Goal: Task Accomplishment & Management: Manage account settings

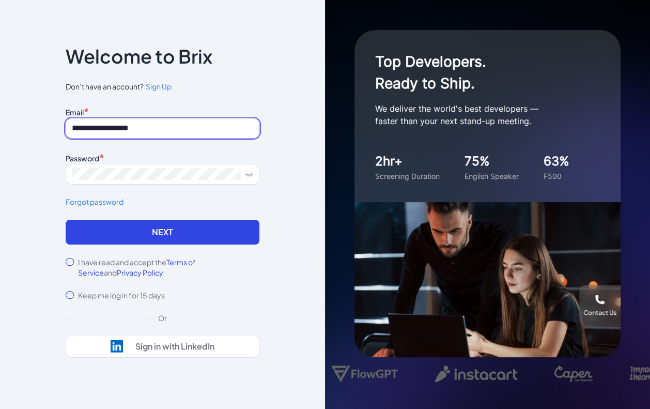
click at [142, 126] on input "**********" at bounding box center [163, 128] width 194 height 20
type input "*"
type input "**********"
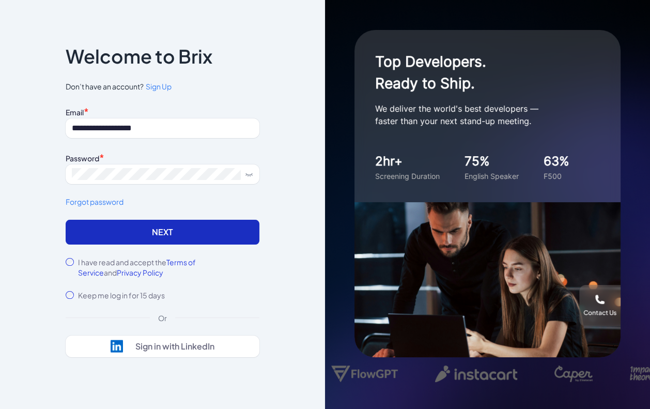
click at [207, 232] on button "Next" at bounding box center [163, 232] width 194 height 25
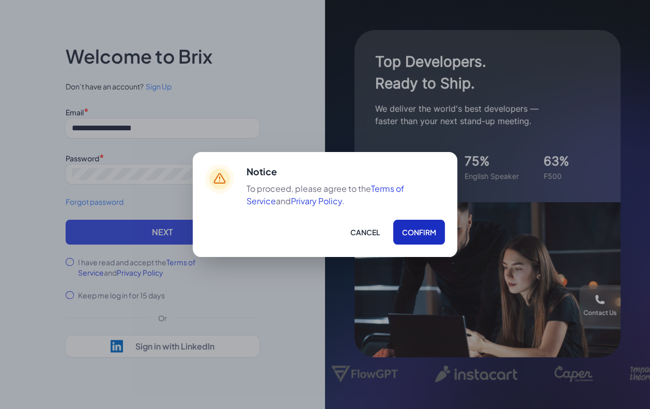
click at [406, 229] on button "Confirm" at bounding box center [419, 232] width 52 height 25
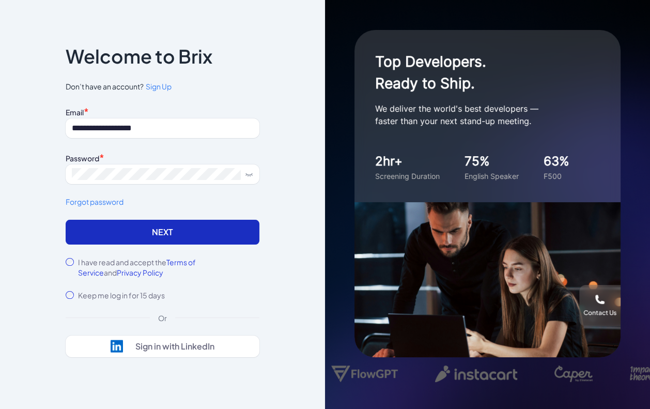
click at [199, 240] on button "Next" at bounding box center [163, 232] width 194 height 25
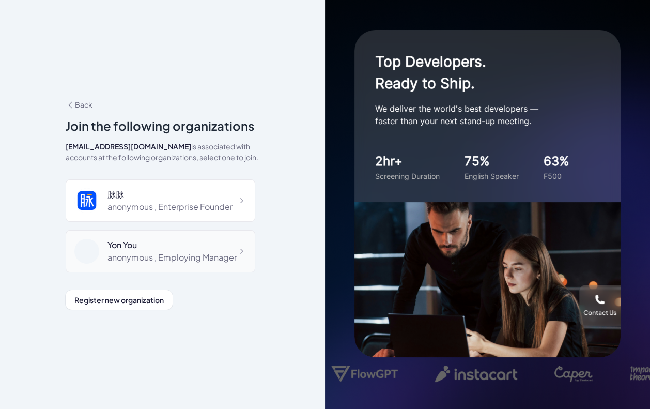
scroll to position [14, 0]
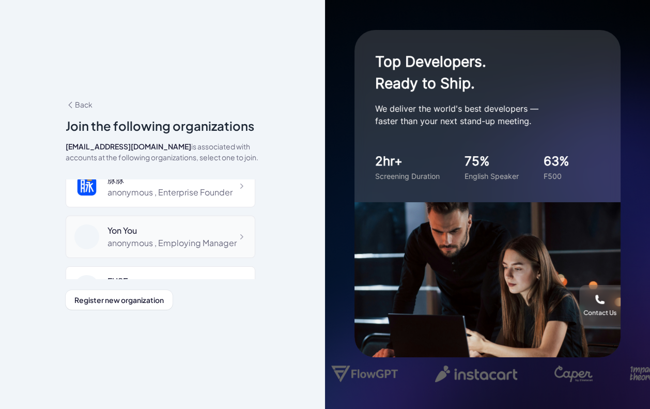
click at [157, 244] on div "anonymous , Employing Manager" at bounding box center [172, 243] width 129 height 12
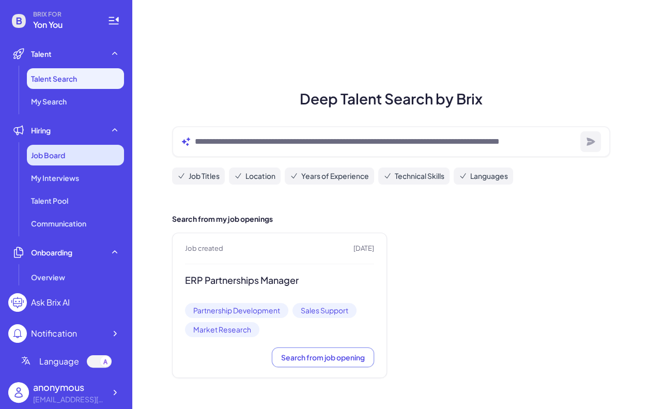
click at [99, 155] on div "Job Board" at bounding box center [75, 155] width 97 height 21
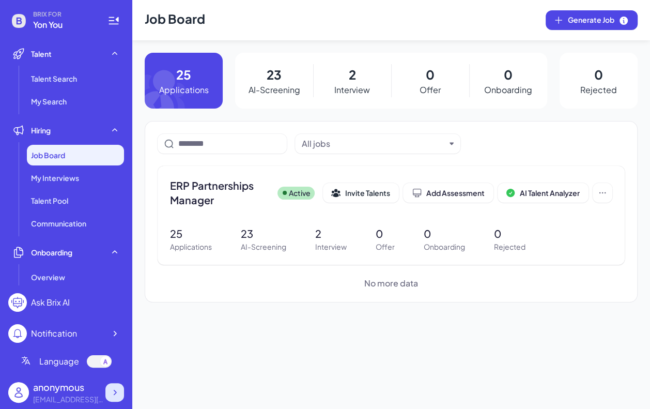
click at [121, 388] on div at bounding box center [114, 392] width 19 height 19
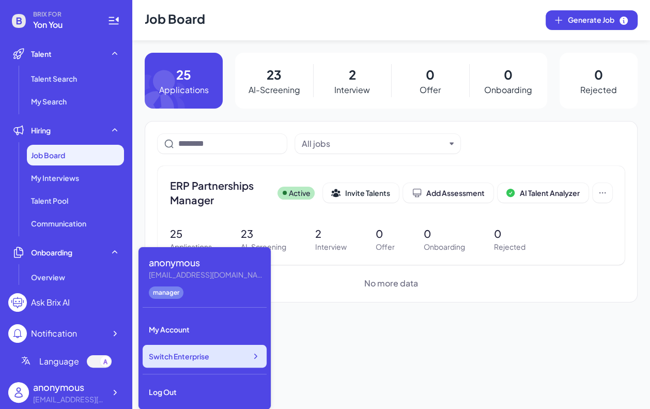
click at [197, 353] on span "Switch Enterprise" at bounding box center [179, 356] width 60 height 10
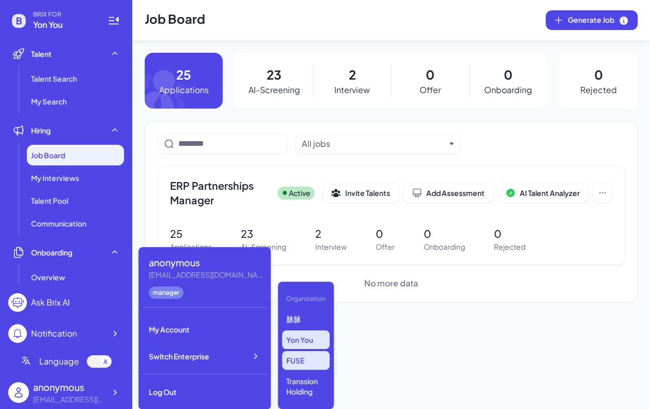
click at [306, 364] on p "FUSE" at bounding box center [306, 360] width 48 height 19
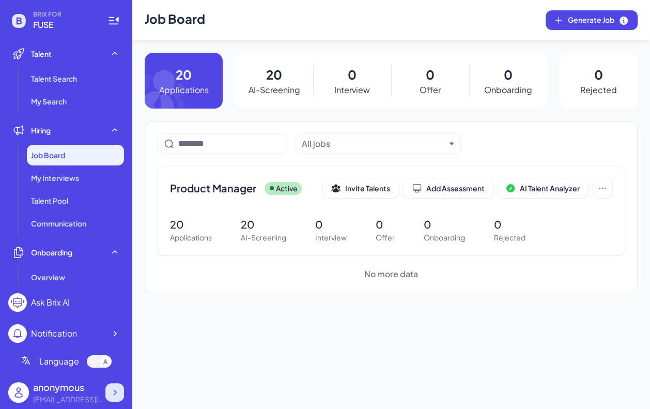
click at [118, 385] on div at bounding box center [114, 392] width 19 height 19
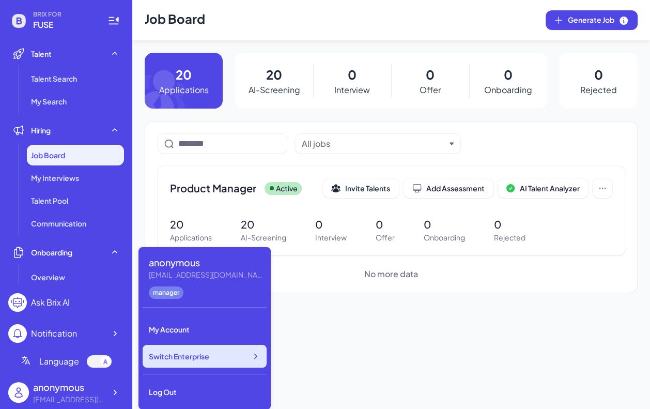
click at [200, 367] on div "Switch Enterprise" at bounding box center [205, 356] width 124 height 23
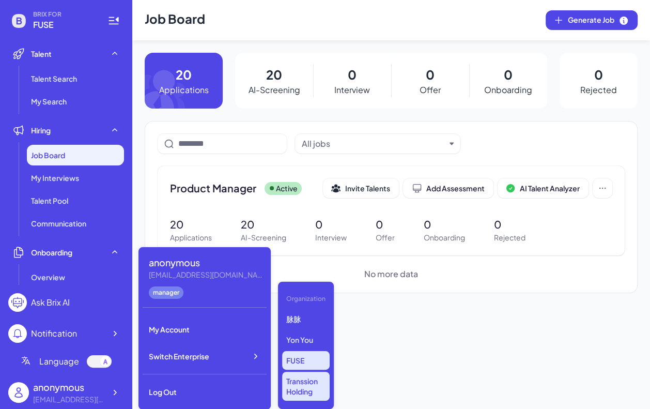
click at [323, 385] on p "Transsion Holding" at bounding box center [306, 386] width 48 height 29
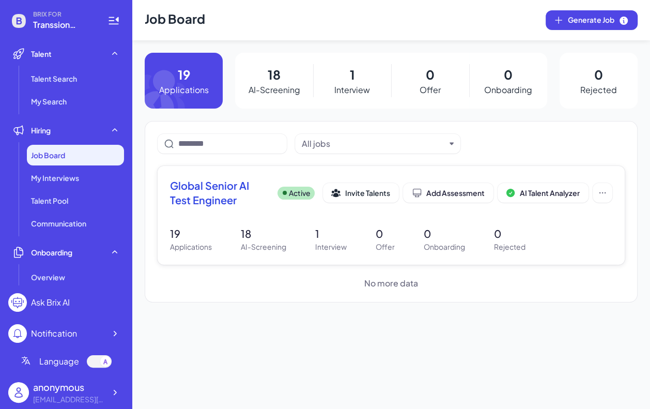
click at [230, 185] on span "Global Senior AI Test Engineer" at bounding box center [219, 192] width 99 height 29
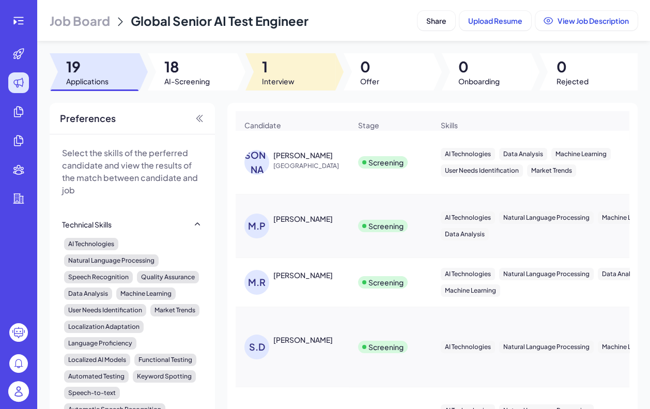
click at [293, 56] on div at bounding box center [291, 71] width 90 height 37
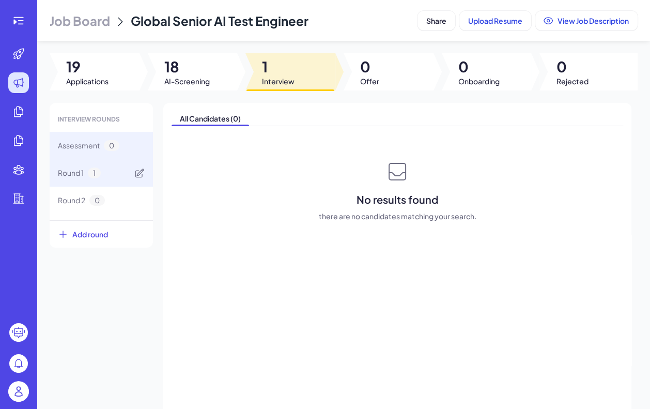
click at [133, 172] on div "Round 1 1" at bounding box center [101, 172] width 103 height 27
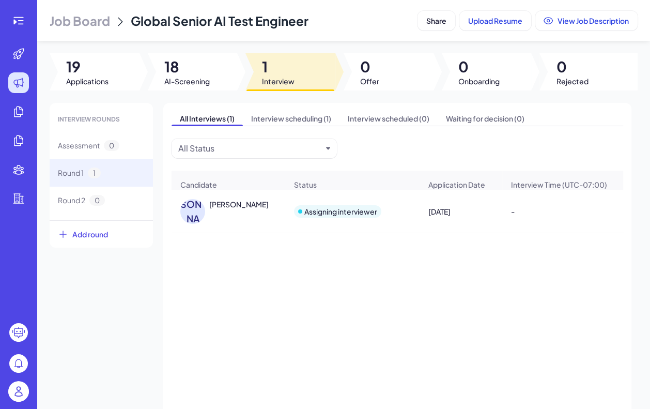
click at [207, 199] on div "B.J" at bounding box center [194, 211] width 29 height 25
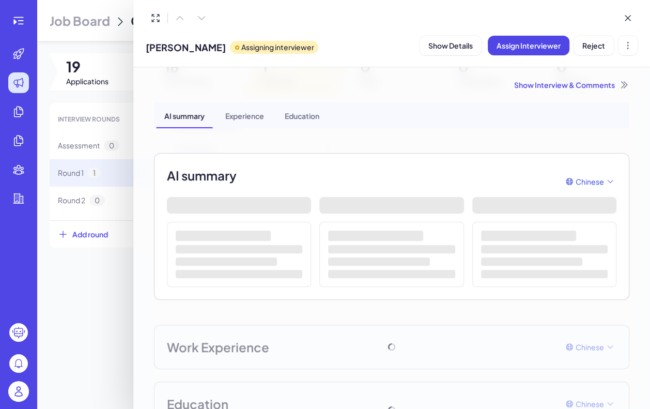
scroll to position [39, 0]
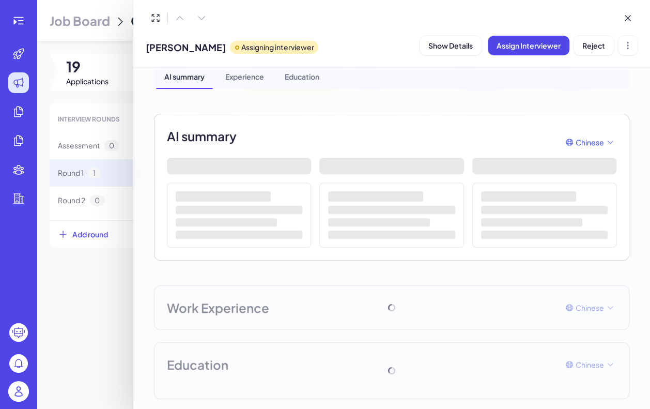
click at [111, 267] on div at bounding box center [325, 204] width 650 height 409
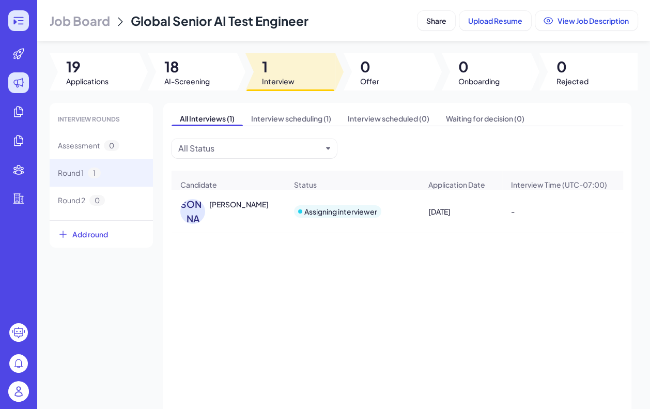
click at [16, 20] on icon at bounding box center [18, 20] width 12 height 12
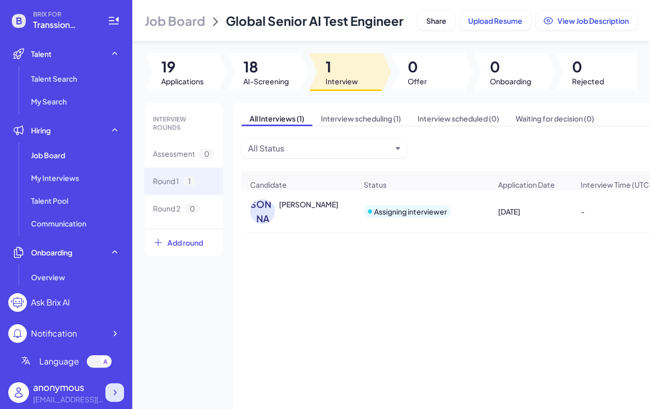
click at [111, 397] on icon at bounding box center [115, 392] width 10 height 10
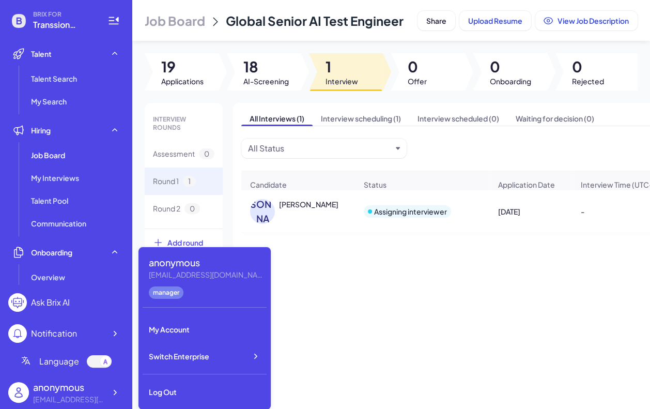
click at [211, 368] on div "anonymous maimai@joinbrix.com manager My Account Switch Enterprise Log Out" at bounding box center [205, 328] width 132 height 162
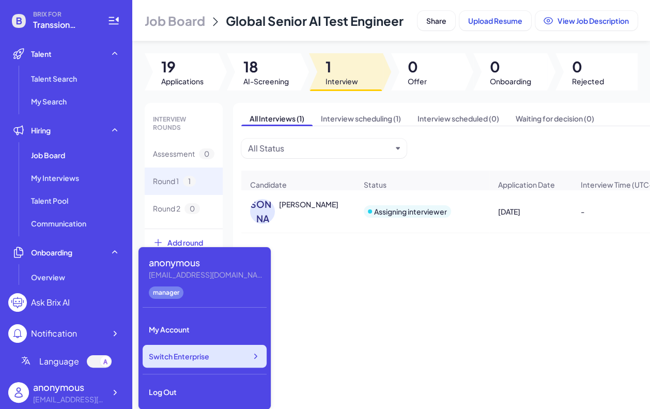
click at [217, 361] on div "Switch Enterprise" at bounding box center [205, 356] width 124 height 23
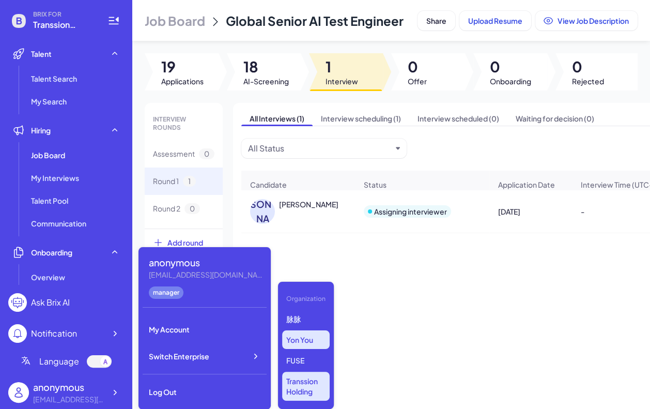
click at [310, 338] on p "Yon You" at bounding box center [306, 339] width 48 height 19
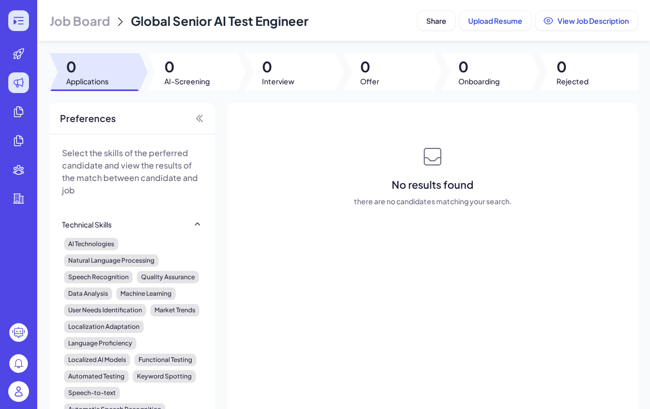
click at [19, 22] on icon at bounding box center [18, 20] width 12 height 12
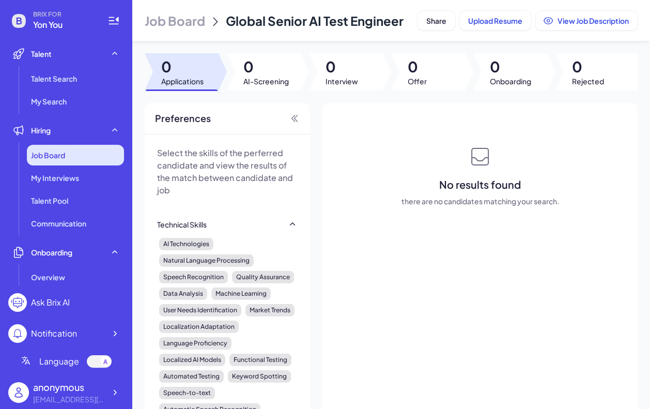
click at [62, 164] on div "Job Board" at bounding box center [75, 155] width 97 height 21
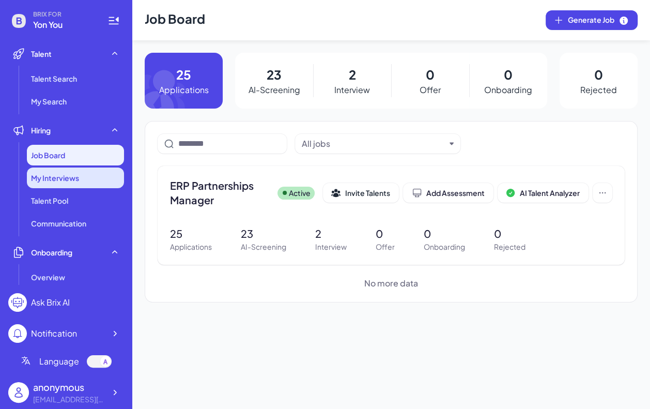
click at [77, 177] on span "My Interviews" at bounding box center [55, 178] width 48 height 10
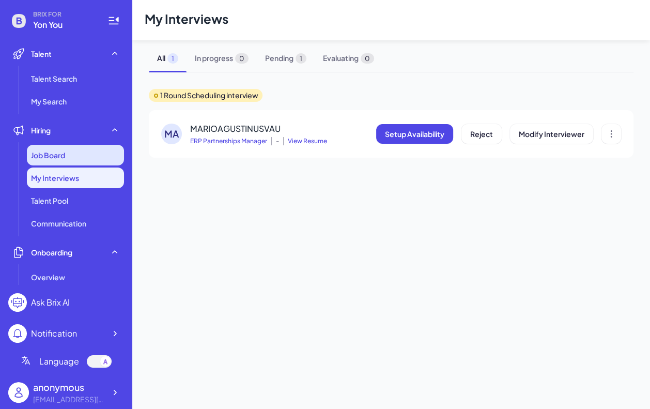
click at [77, 161] on div "Job Board" at bounding box center [75, 155] width 97 height 21
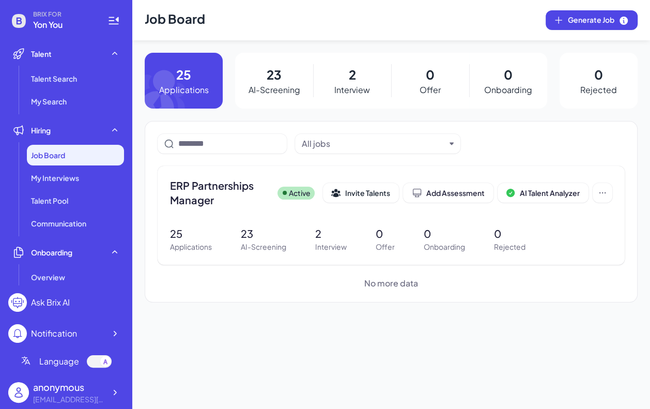
click at [69, 189] on ul "Job Board My Interviews Talent Pool Communication" at bounding box center [66, 189] width 116 height 89
click at [74, 174] on span "My Interviews" at bounding box center [55, 178] width 48 height 10
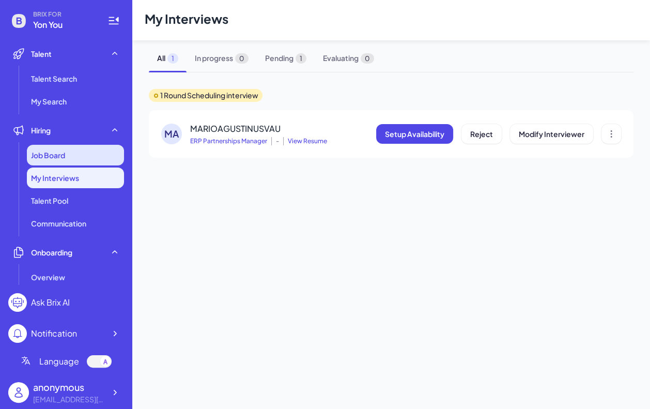
click at [68, 151] on div "Job Board" at bounding box center [75, 155] width 97 height 21
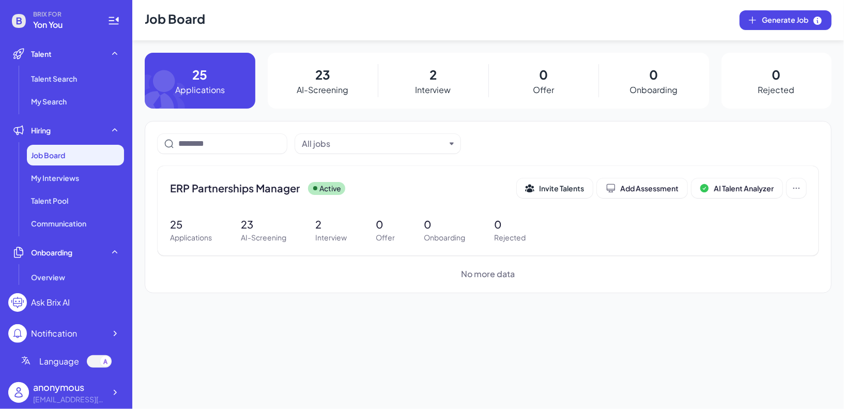
click at [102, 363] on div at bounding box center [105, 361] width 10 height 10
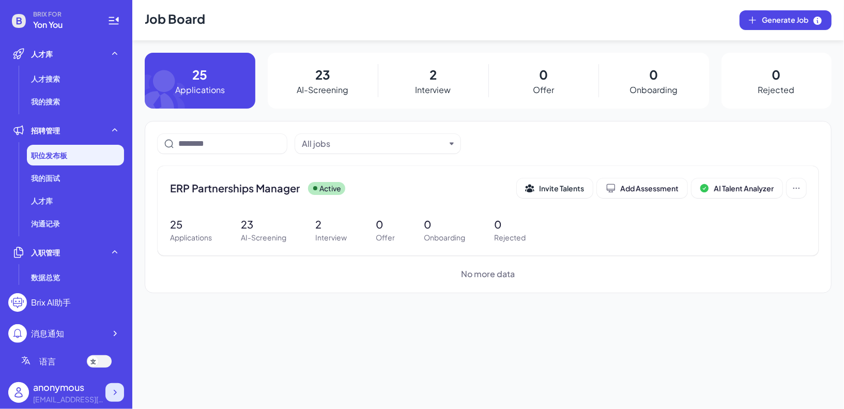
click at [115, 384] on div at bounding box center [114, 392] width 19 height 19
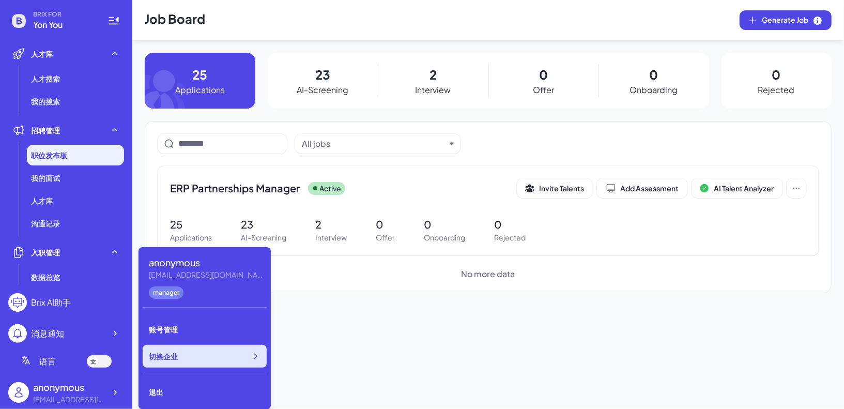
click at [247, 357] on div "切换企业" at bounding box center [205, 356] width 124 height 23
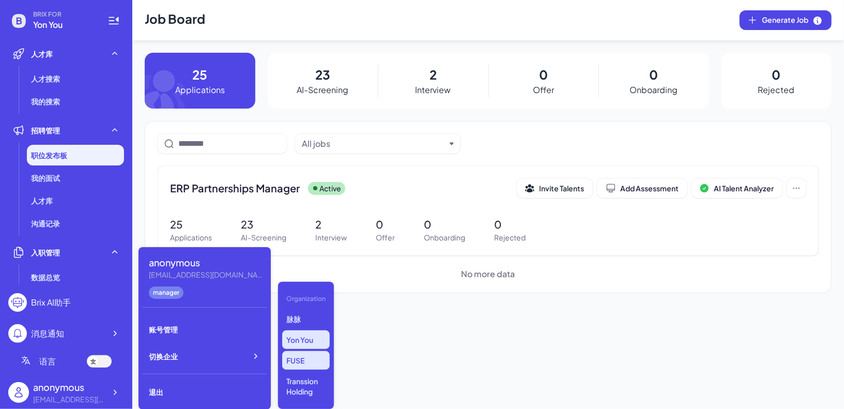
click at [311, 362] on p "FUSE" at bounding box center [306, 360] width 48 height 19
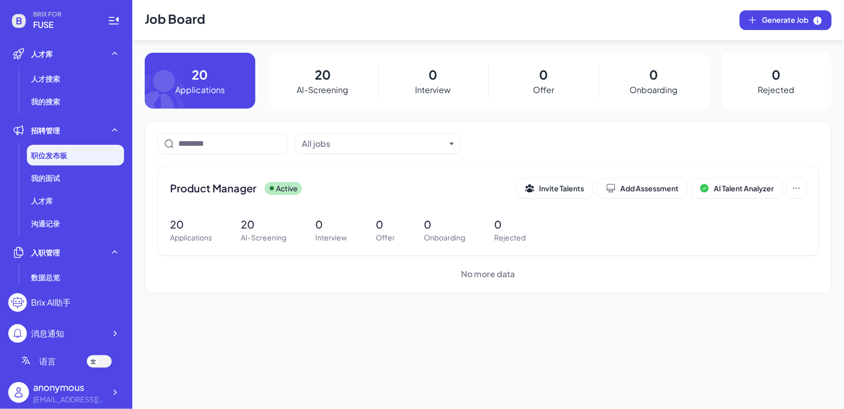
click at [124, 389] on div "BRIX FOR FUSE 人才库 人才搜索 我的搜索 招聘管理 职位发布板 我的面试 人才库 沟通记录 入职管理 数据总览 发票管理 月度账单 团队管理 团…" at bounding box center [66, 204] width 132 height 409
click at [112, 392] on icon at bounding box center [115, 392] width 10 height 10
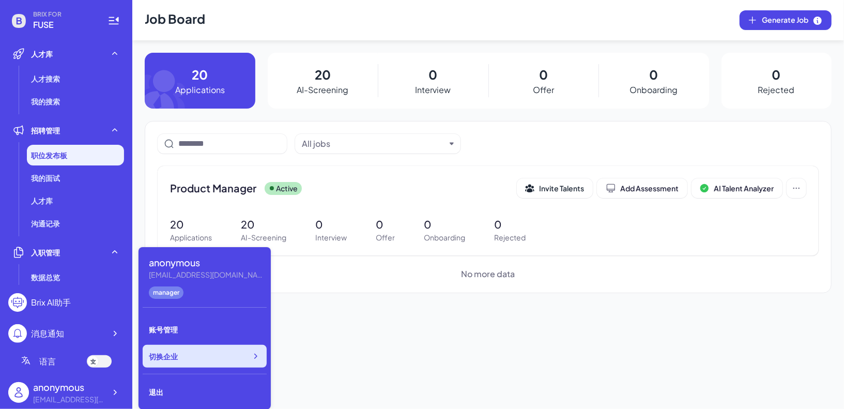
click at [227, 359] on div "切换企业" at bounding box center [205, 356] width 124 height 23
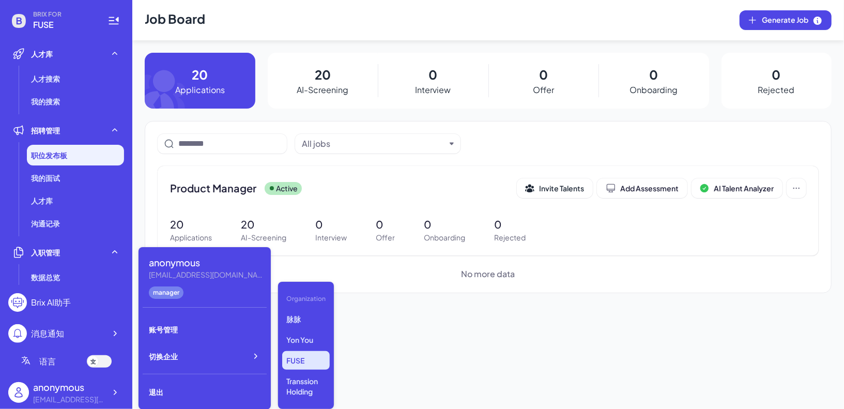
click at [306, 401] on div "Organization 脉脉 Yon You FUSE Transsion Holding" at bounding box center [306, 345] width 56 height 127
click at [307, 389] on p "Transsion Holding" at bounding box center [306, 386] width 48 height 29
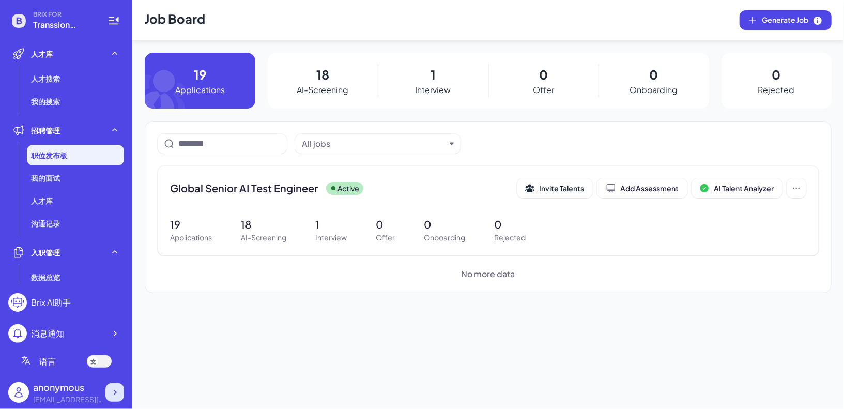
click at [115, 388] on icon at bounding box center [115, 392] width 10 height 10
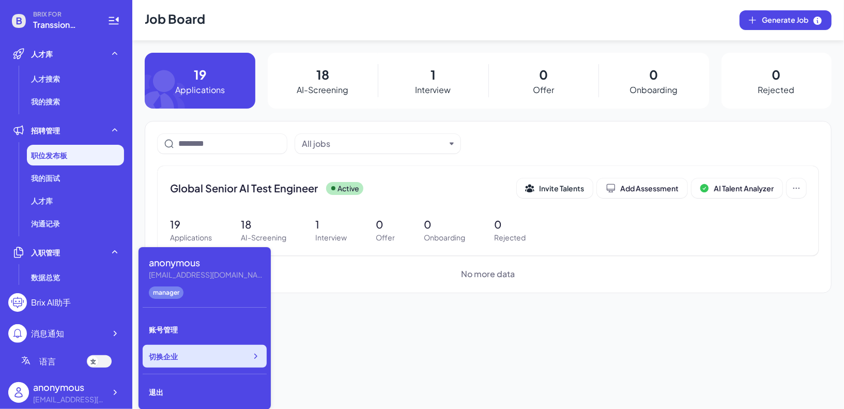
click at [220, 363] on div "切换企业" at bounding box center [205, 356] width 124 height 23
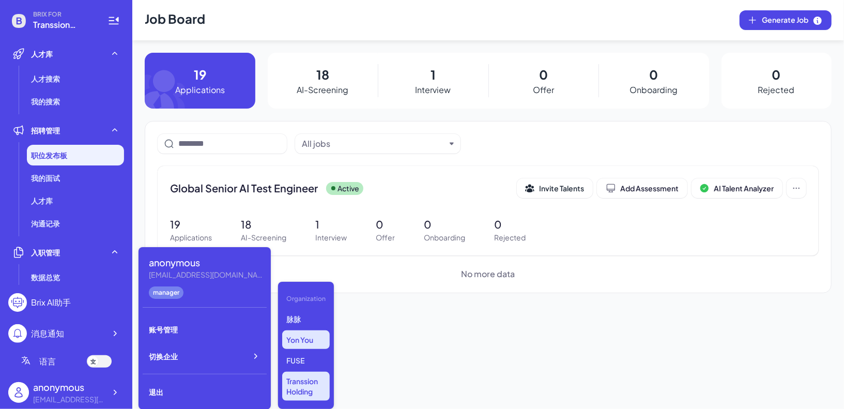
click at [308, 345] on p "Yon You" at bounding box center [306, 339] width 48 height 19
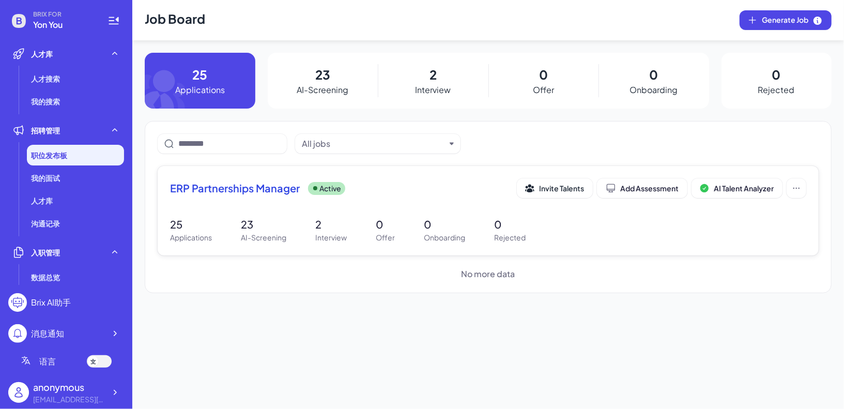
click at [285, 193] on span "ERP Partnerships Manager" at bounding box center [235, 188] width 130 height 14
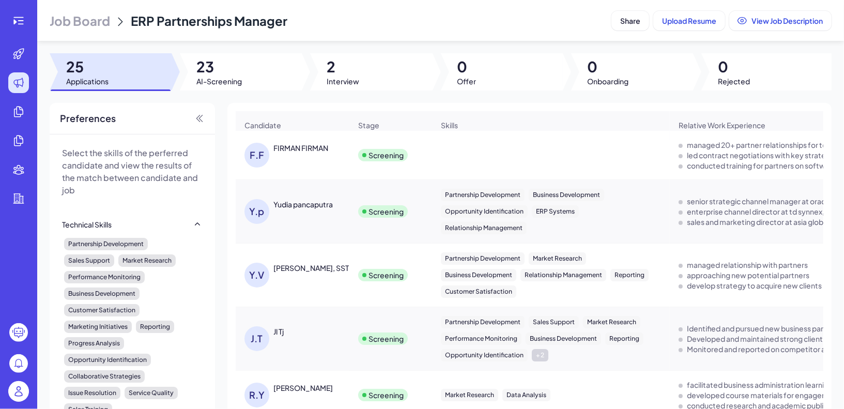
click at [301, 146] on div "FIRMAN FIRMAN" at bounding box center [300, 148] width 55 height 10
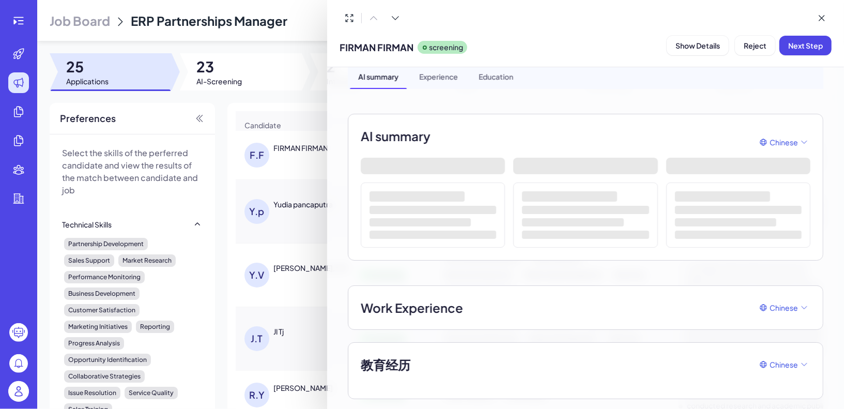
scroll to position [29, 0]
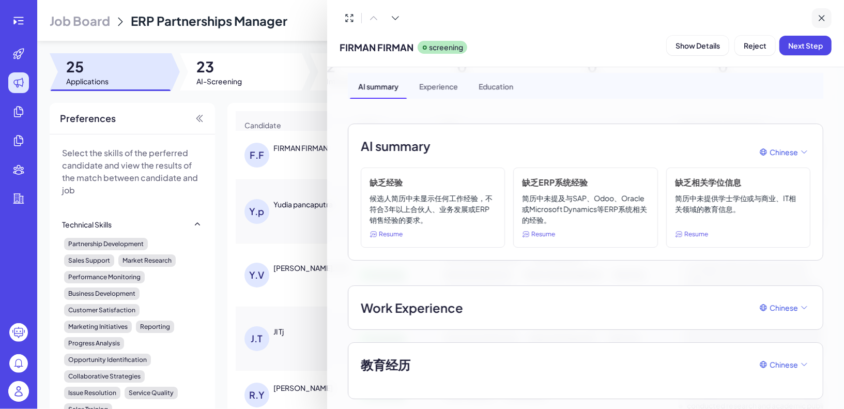
click at [824, 22] on icon at bounding box center [822, 18] width 10 height 10
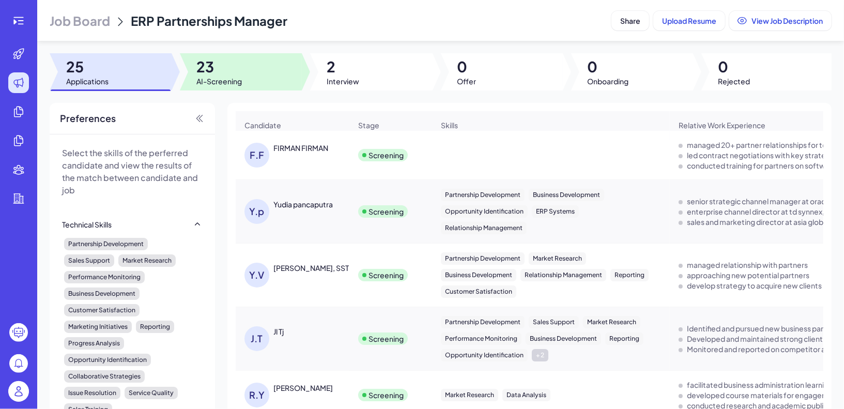
click at [224, 73] on span "23" at bounding box center [218, 66] width 45 height 19
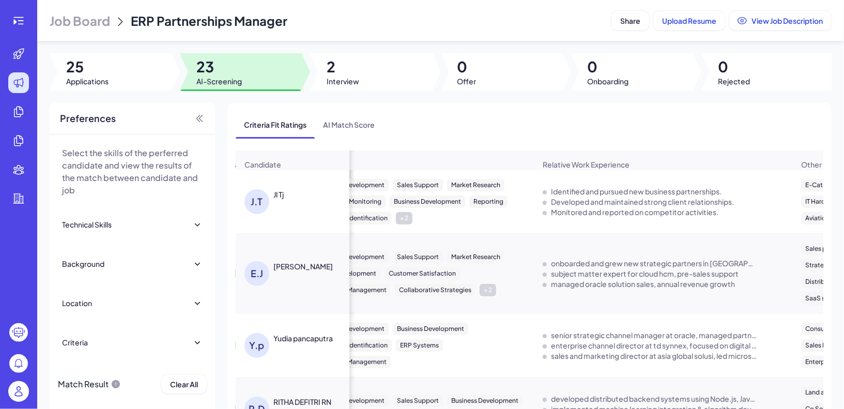
scroll to position [0, 0]
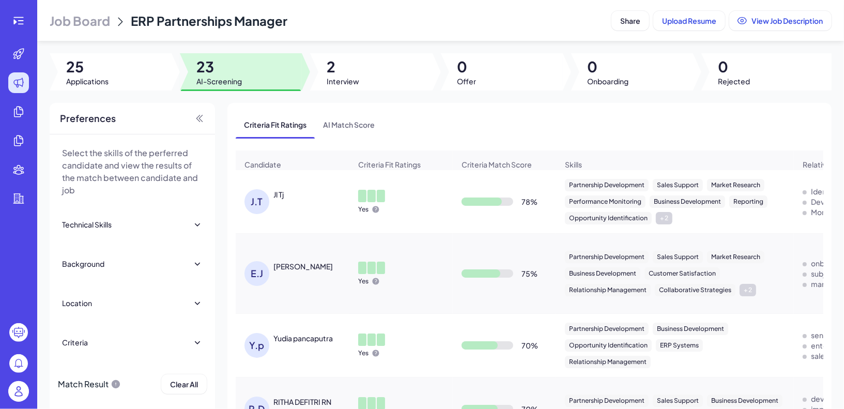
click at [278, 200] on div "J.T Jl Tj" at bounding box center [298, 201] width 106 height 25
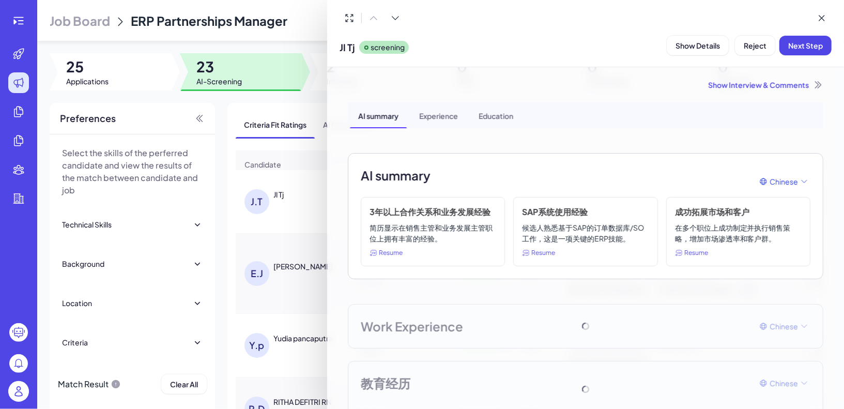
scroll to position [19, 0]
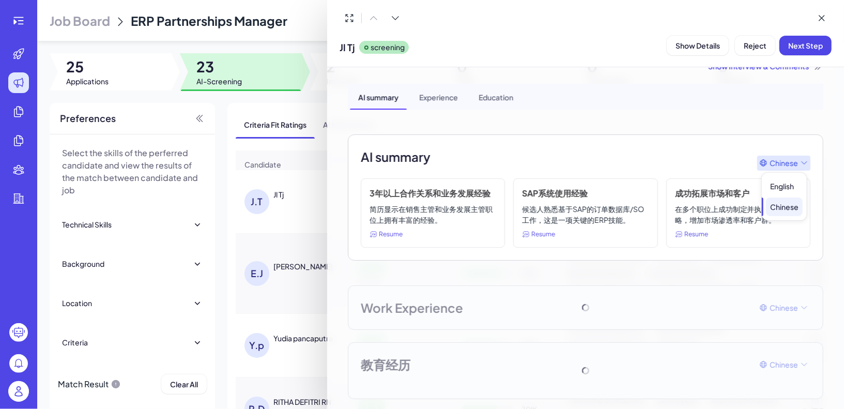
click at [794, 158] on span "Chinese" at bounding box center [784, 163] width 28 height 11
click at [785, 187] on div "English" at bounding box center [784, 186] width 37 height 19
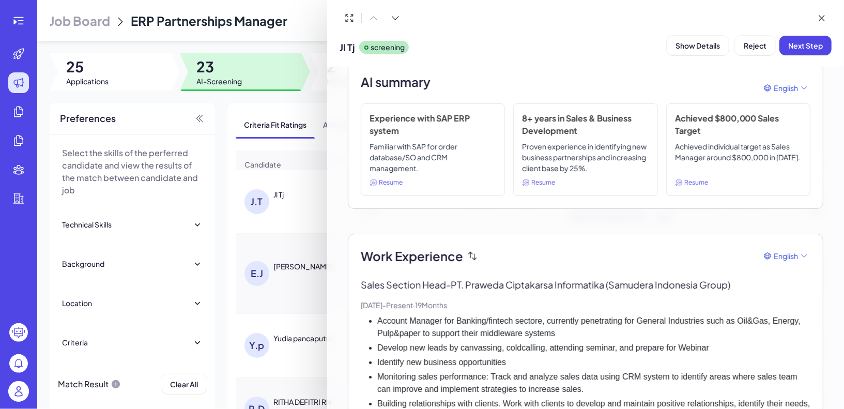
scroll to position [101, 0]
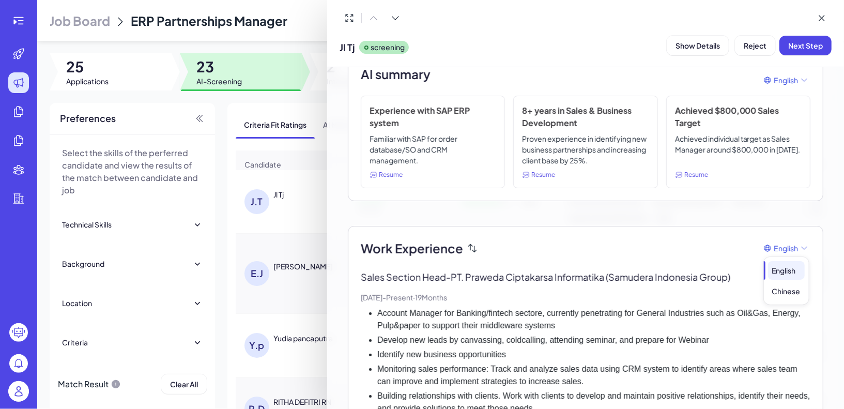
click at [792, 252] on span "English Chinese" at bounding box center [786, 277] width 45 height 56
click at [787, 289] on div "Chinese" at bounding box center [786, 291] width 37 height 19
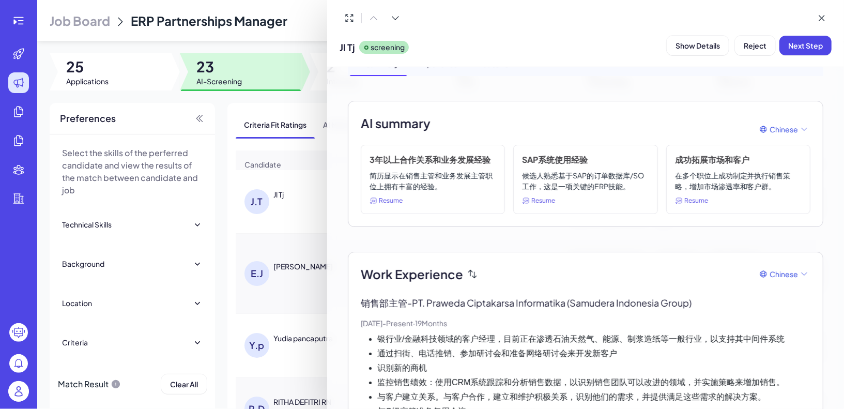
scroll to position [0, 0]
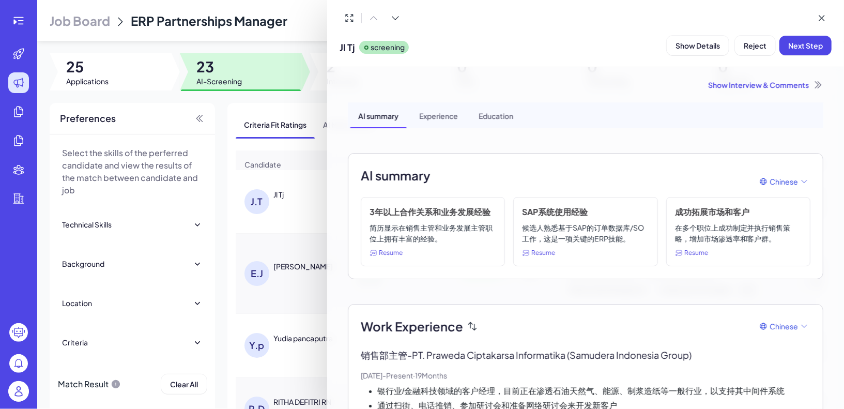
click at [434, 116] on div "Experience" at bounding box center [438, 115] width 55 height 26
click at [505, 116] on div "Education" at bounding box center [495, 115] width 51 height 26
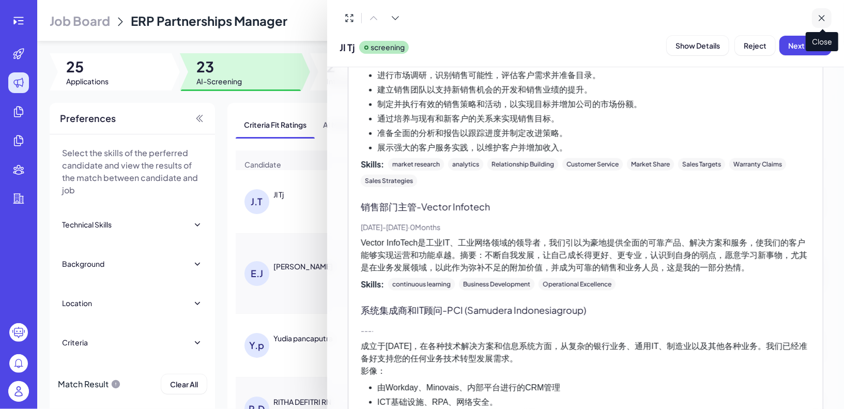
click at [825, 15] on icon at bounding box center [822, 18] width 10 height 10
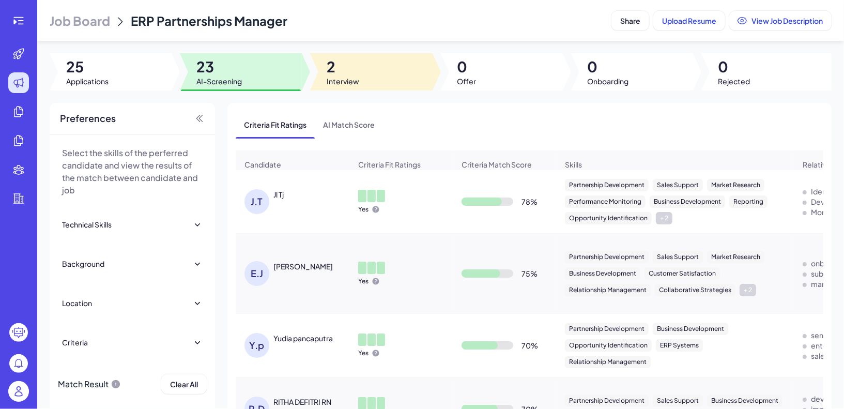
click at [372, 80] on div at bounding box center [371, 71] width 122 height 37
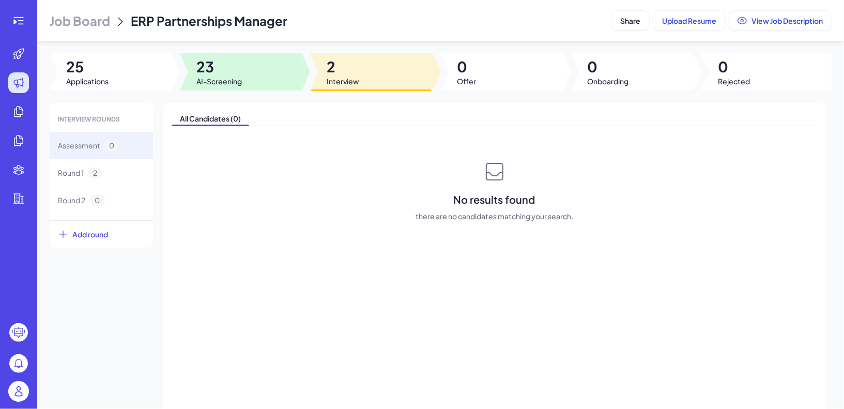
click at [252, 73] on div at bounding box center [241, 71] width 122 height 37
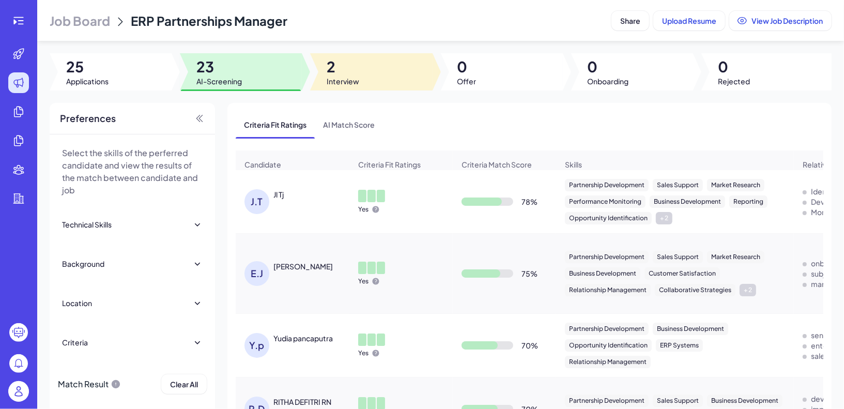
click at [336, 73] on span "2" at bounding box center [343, 66] width 33 height 19
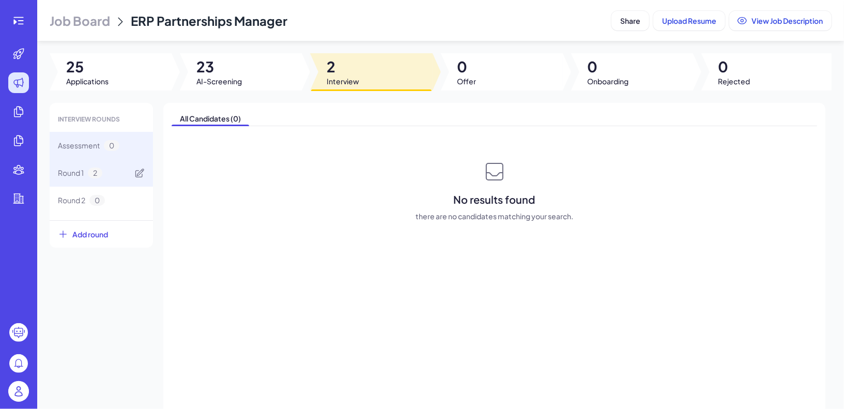
click at [112, 179] on div "Round 1 2" at bounding box center [101, 172] width 103 height 27
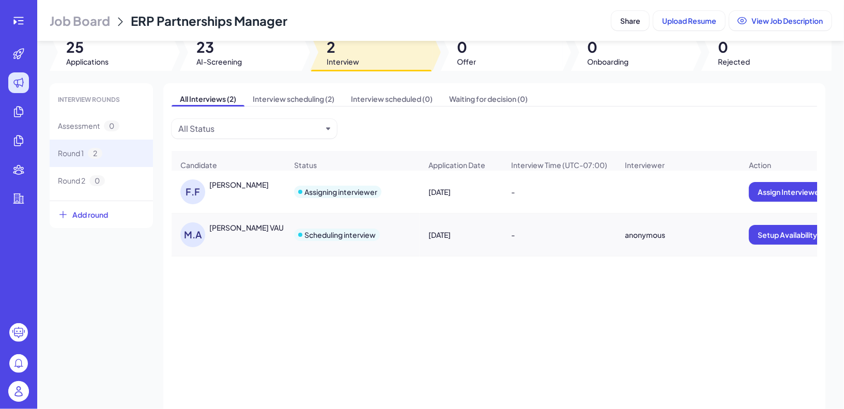
scroll to position [0, 99]
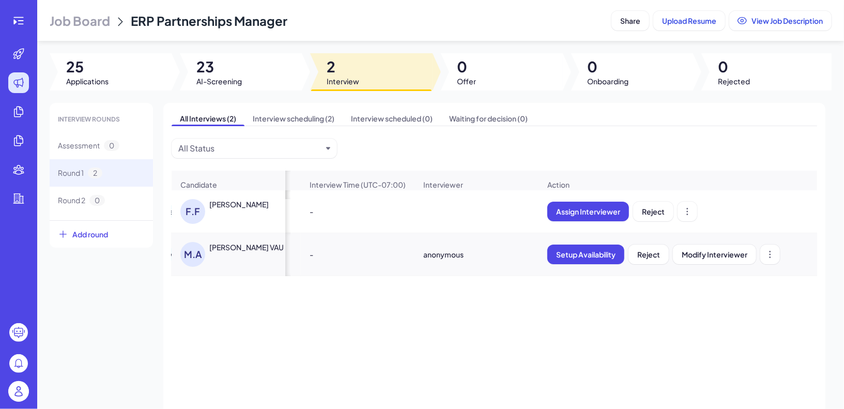
click at [226, 246] on div "[PERSON_NAME] VAU" at bounding box center [246, 247] width 74 height 10
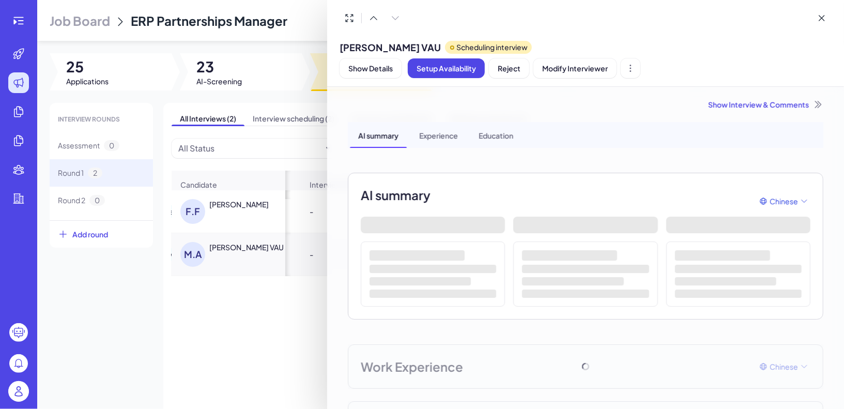
click at [783, 103] on div "Show Interview & Comments" at bounding box center [586, 104] width 476 height 10
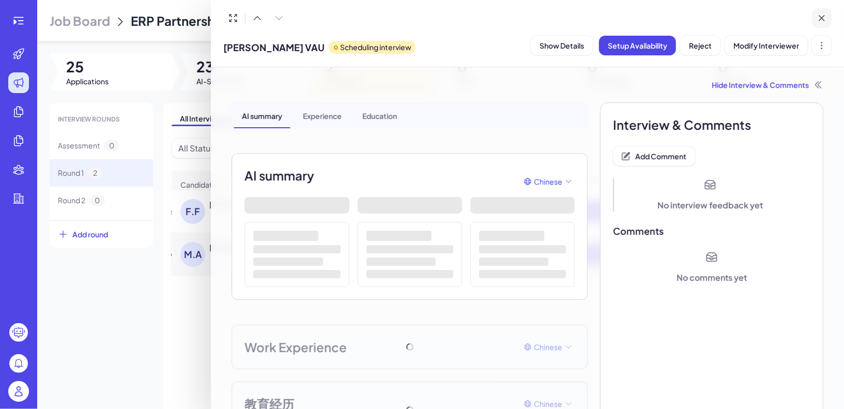
click at [822, 16] on icon at bounding box center [822, 18] width 10 height 10
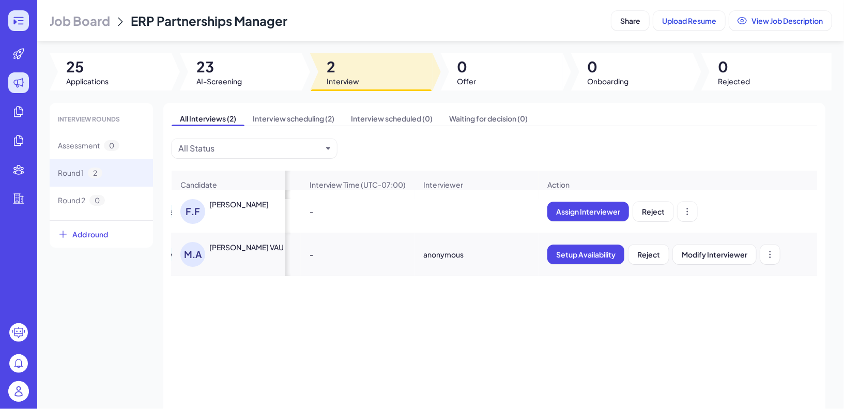
click at [23, 25] on icon at bounding box center [18, 20] width 12 height 12
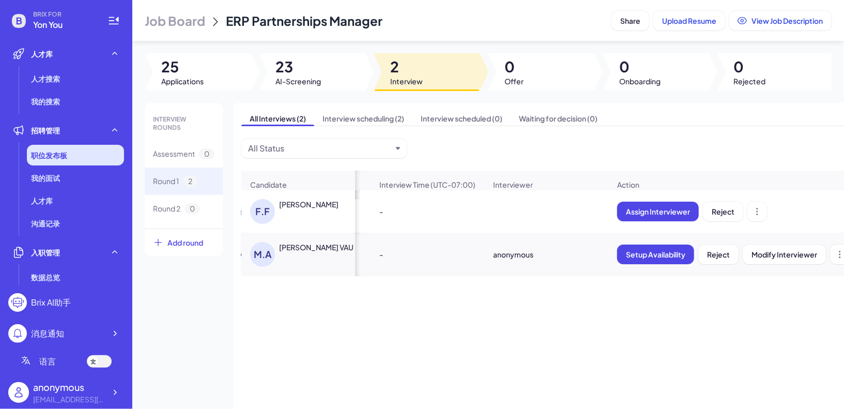
click at [85, 157] on div "职位发布板" at bounding box center [75, 155] width 97 height 21
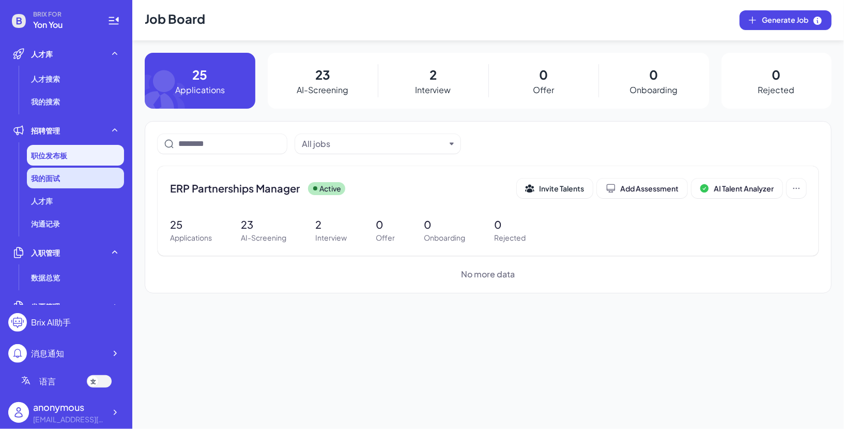
click at [90, 180] on div "我的面试" at bounding box center [75, 178] width 97 height 21
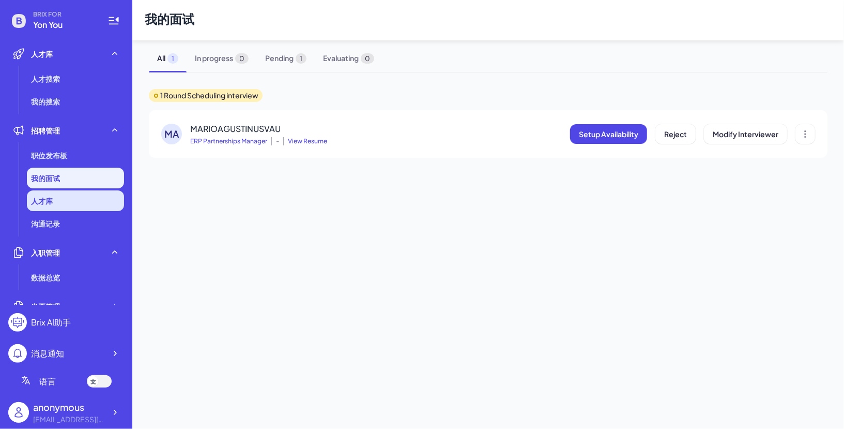
click at [77, 209] on li "人才库" at bounding box center [75, 200] width 97 height 21
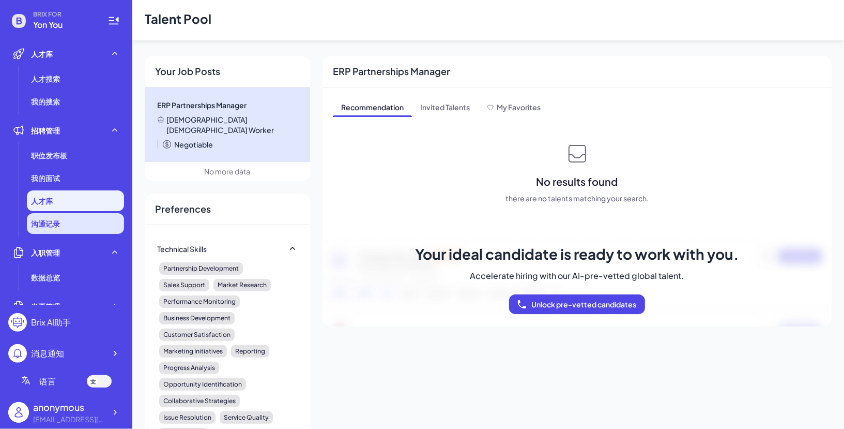
click at [82, 217] on li "沟通记录" at bounding box center [75, 223] width 97 height 21
